Goal: Information Seeking & Learning: Stay updated

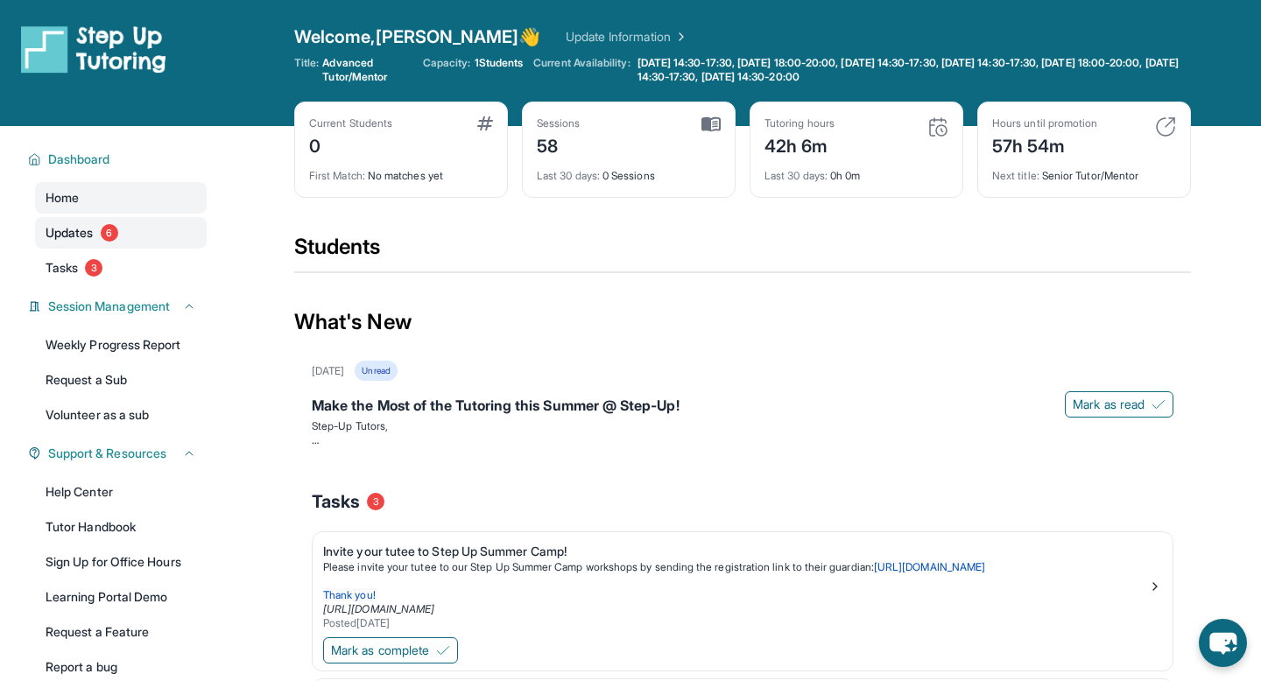
click at [104, 229] on span "6" at bounding box center [110, 233] width 18 height 18
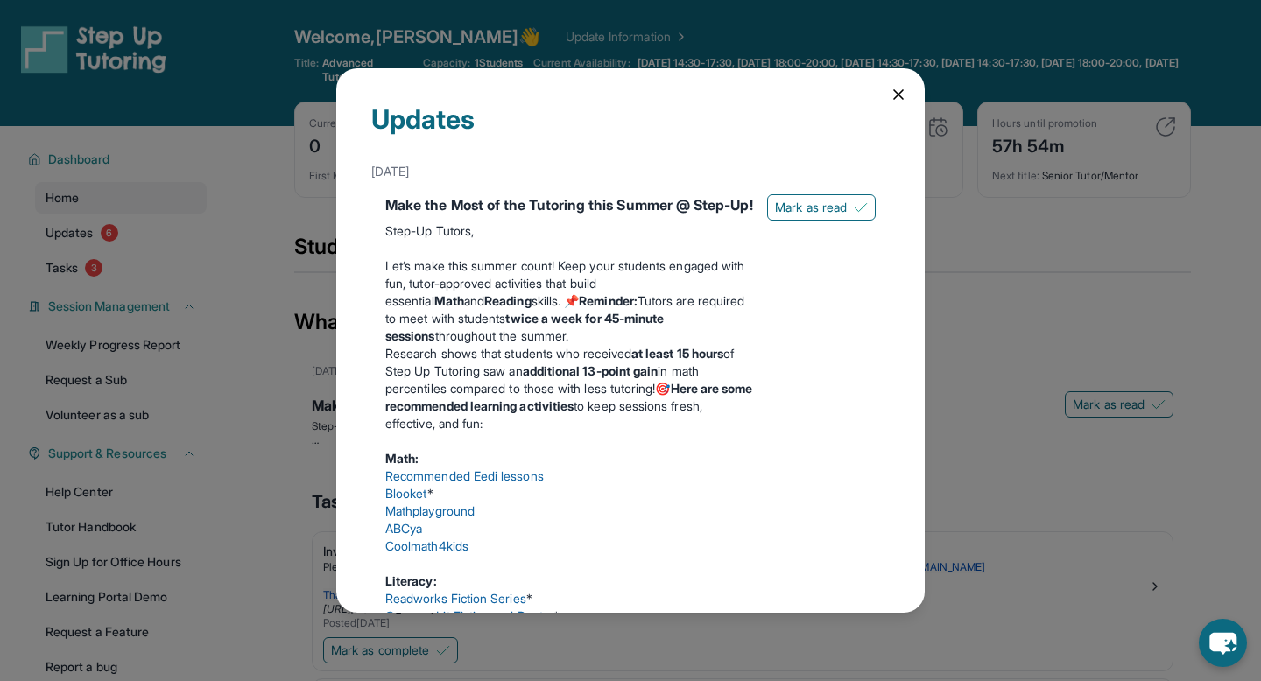
click at [888, 95] on div "Updates [DATE] Make the Most of the Tutoring this Summer @ Step-Up! Step-Up Tut…" at bounding box center [630, 340] width 589 height 545
click at [805, 199] on span "Mark as read" at bounding box center [811, 208] width 72 height 18
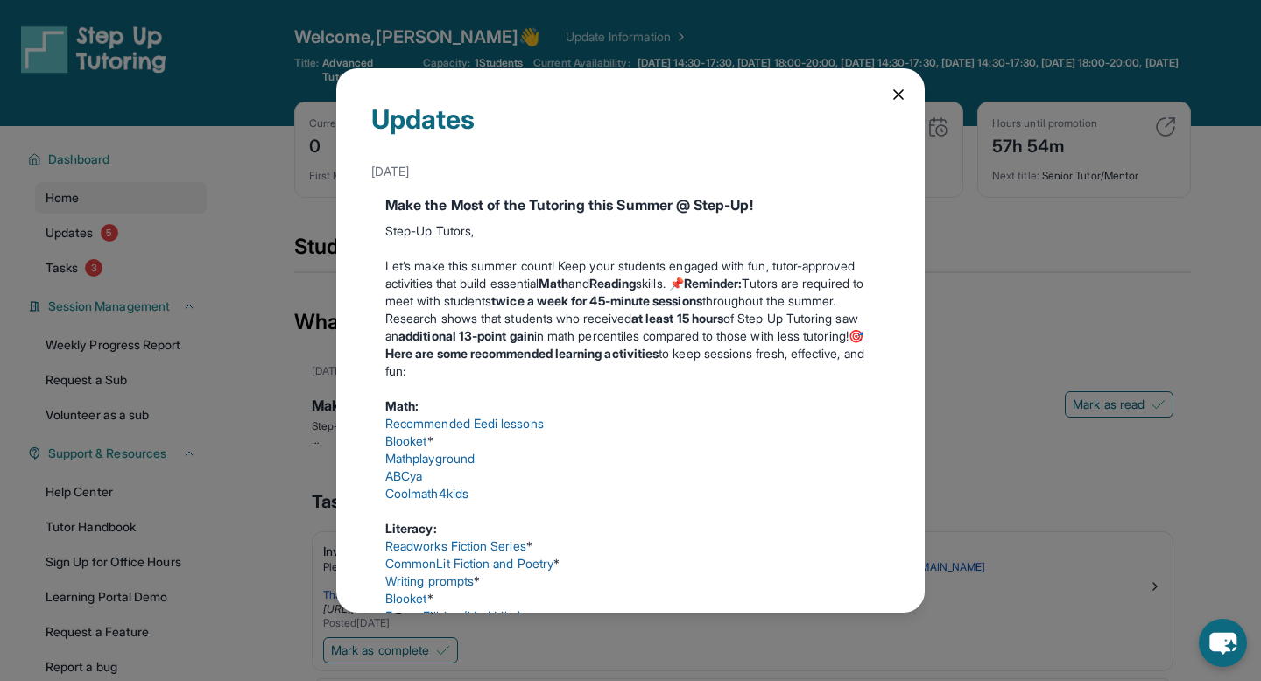
click at [897, 92] on icon at bounding box center [899, 95] width 18 height 18
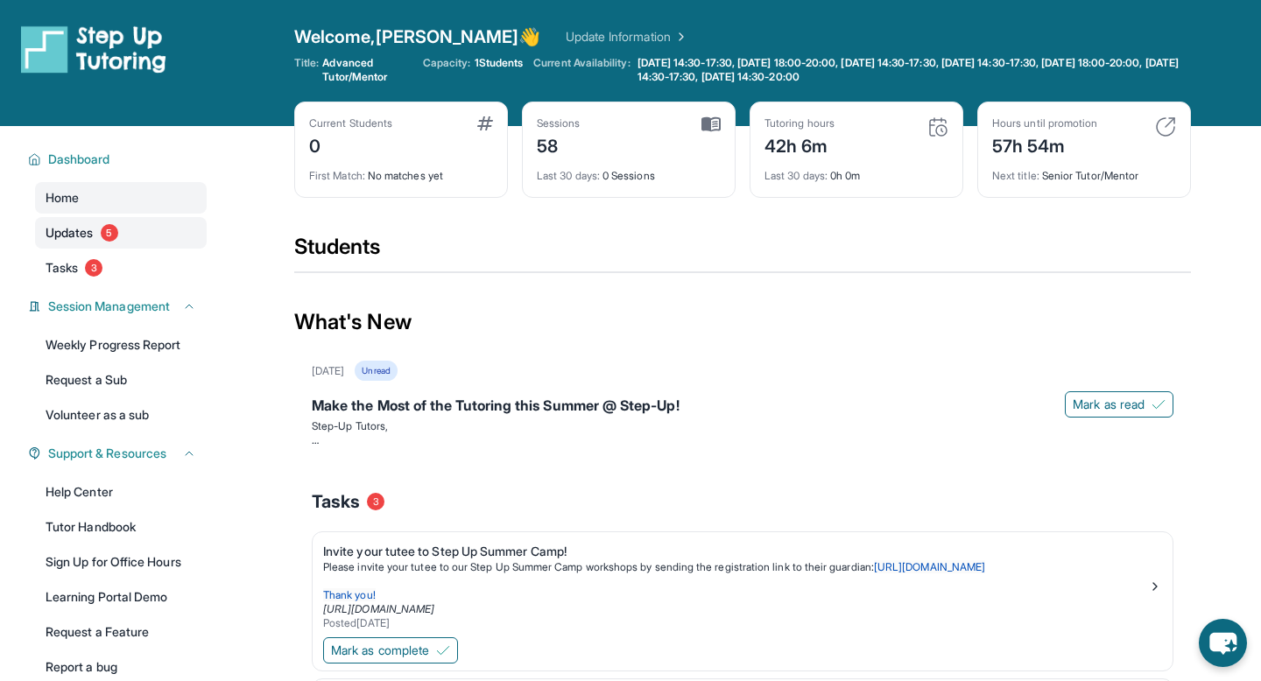
click at [89, 242] on link "Updates 5" at bounding box center [121, 233] width 172 height 32
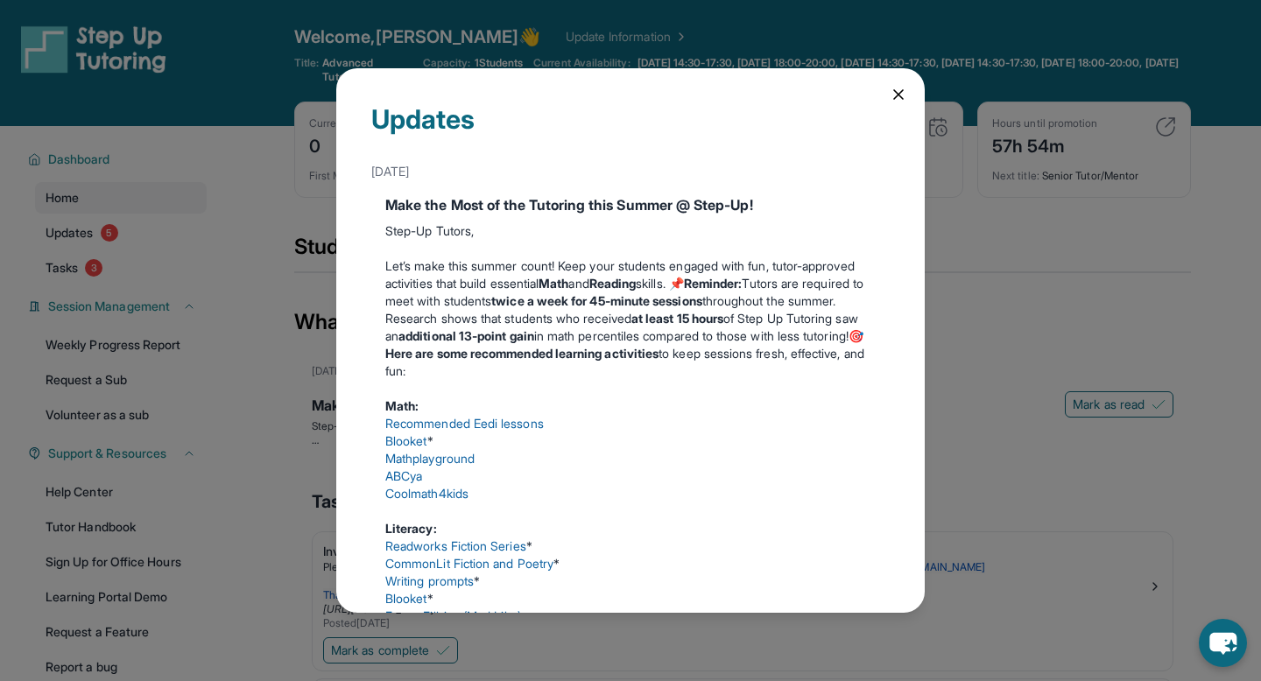
click at [89, 272] on div "Updates [DATE] Make the Most of the Tutoring this Summer @ Step-Up! Step-Up Tut…" at bounding box center [630, 340] width 1261 height 681
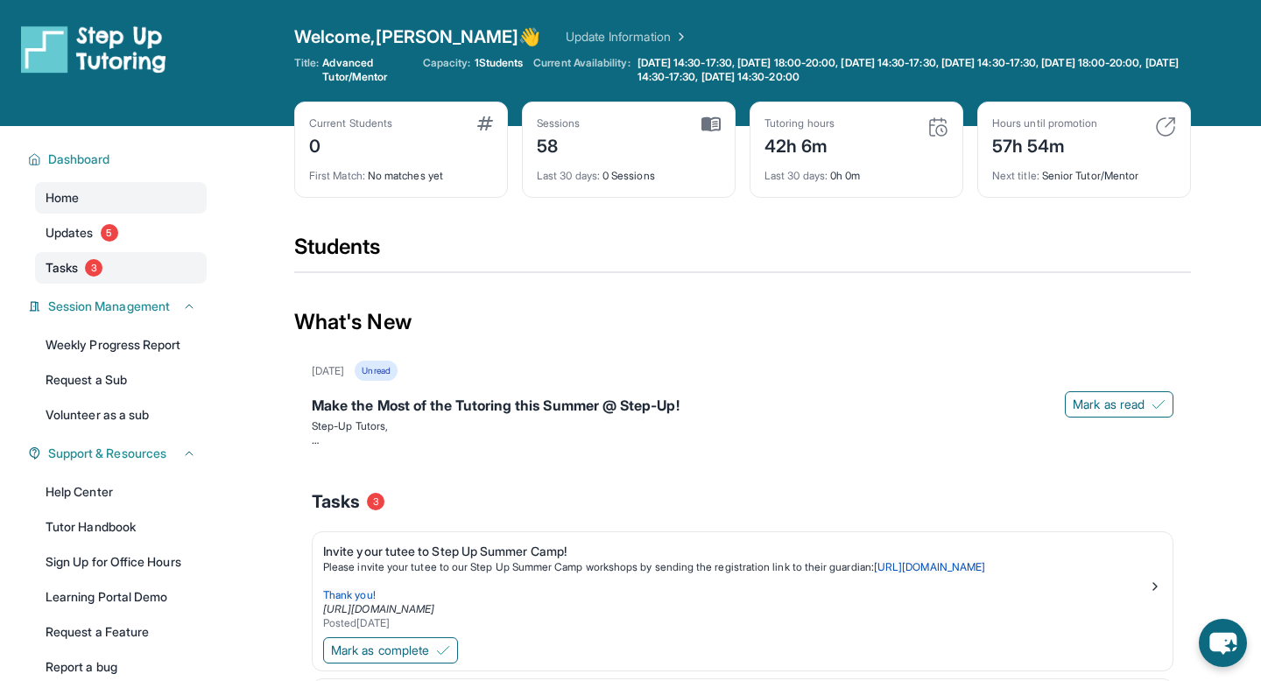
click at [84, 266] on link "Tasks 3" at bounding box center [121, 268] width 172 height 32
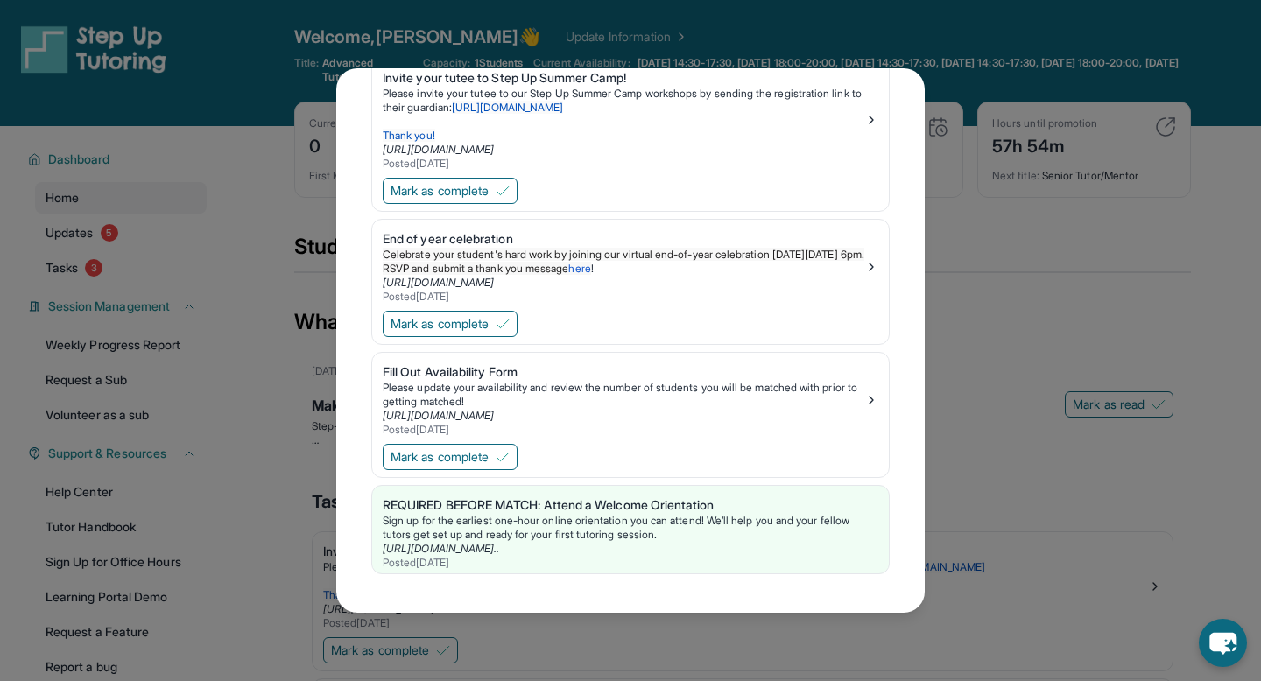
scroll to position [101, 0]
click at [871, 103] on div "Invite your tutee to Step Up Summer Camp! Please invite your tutee to our Step …" at bounding box center [631, 118] width 496 height 102
click at [1011, 204] on div "Tasks Invite your tutee to Step Up Summer Camp! Please invite your tutee to our…" at bounding box center [630, 340] width 1261 height 681
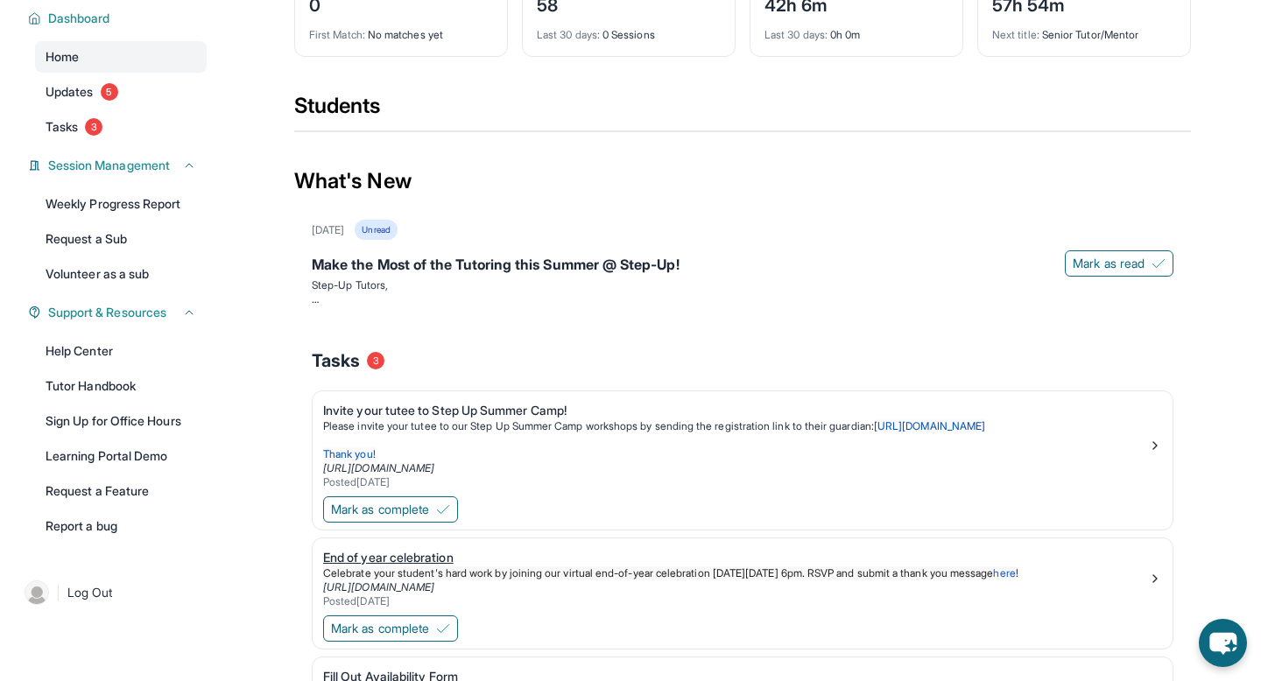
scroll to position [0, 0]
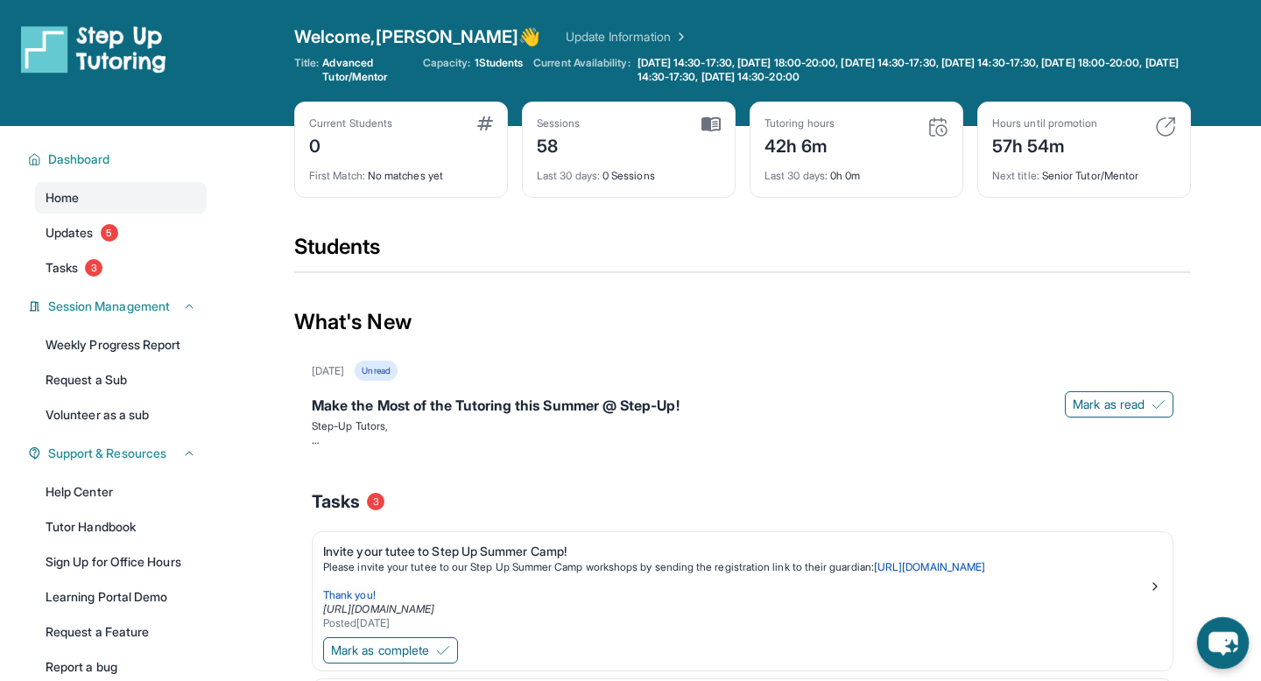
click at [1234, 627] on icon "chat-button" at bounding box center [1223, 643] width 52 height 52
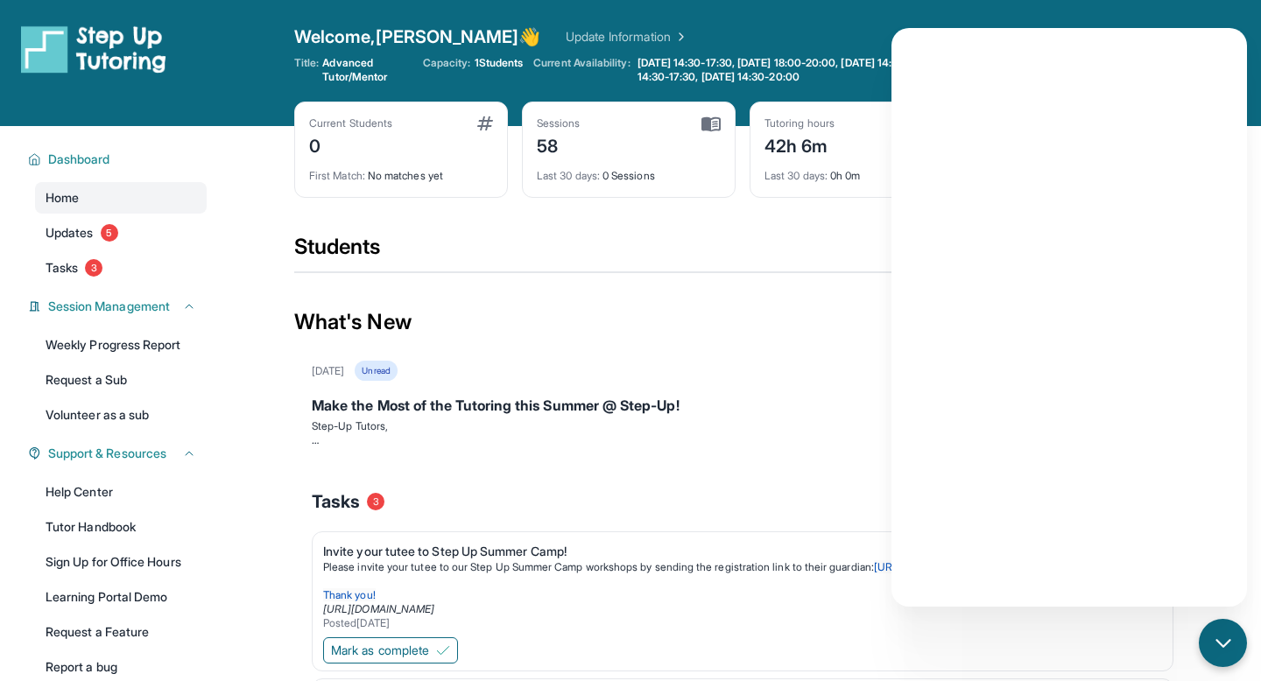
click at [96, 39] on img at bounding box center [93, 49] width 145 height 49
click at [1219, 631] on div "chat-button" at bounding box center [1223, 643] width 52 height 52
